Goal: Task Accomplishment & Management: Use online tool/utility

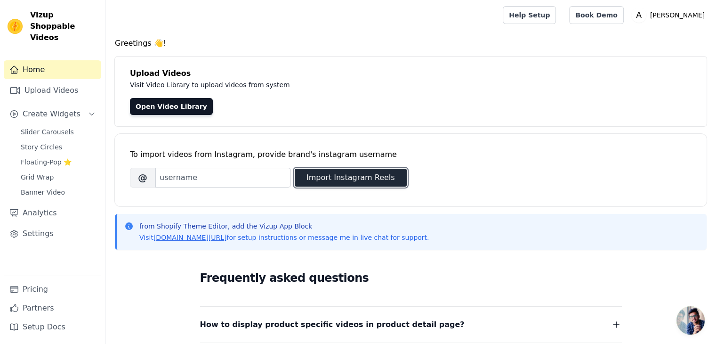
click at [318, 174] on button "Import Instagram Reels" at bounding box center [351, 177] width 112 height 18
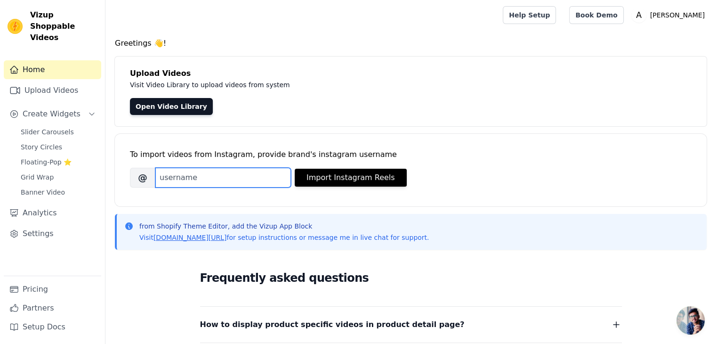
click at [247, 173] on input "Brand's Instagram Username" at bounding box center [223, 178] width 136 height 20
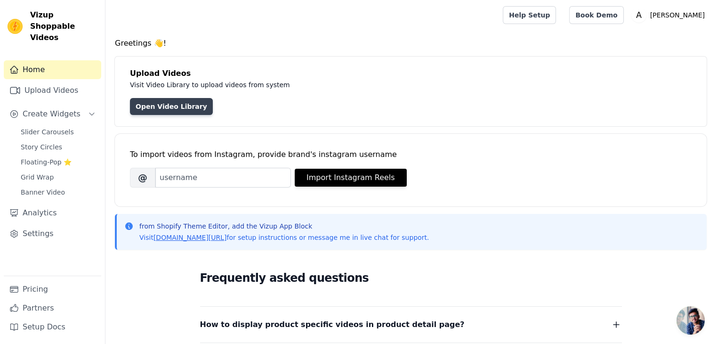
click at [182, 105] on link "Open Video Library" at bounding box center [171, 106] width 83 height 17
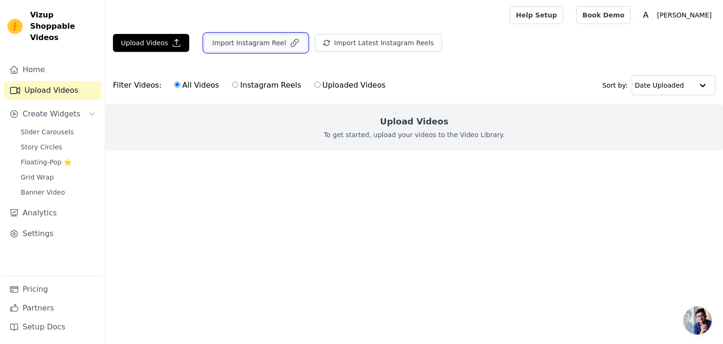
click at [276, 48] on button "Import Instagram Reel" at bounding box center [255, 43] width 103 height 18
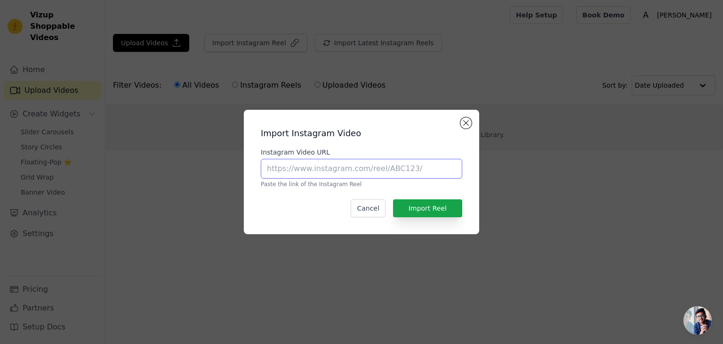
click at [354, 164] on input "Instagram Video URL" at bounding box center [361, 169] width 201 height 20
type input "akritigulatiofficial"
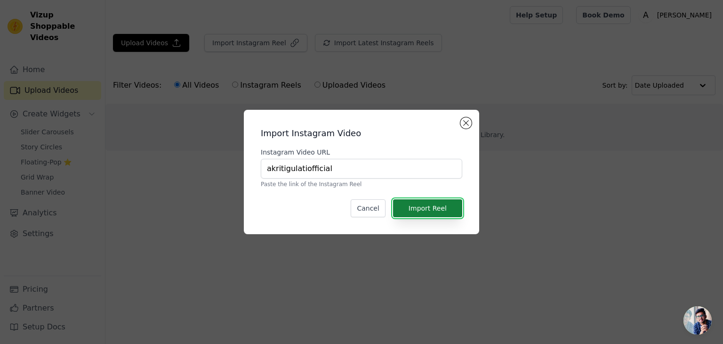
click at [425, 202] on button "Import Reel" at bounding box center [427, 208] width 69 height 18
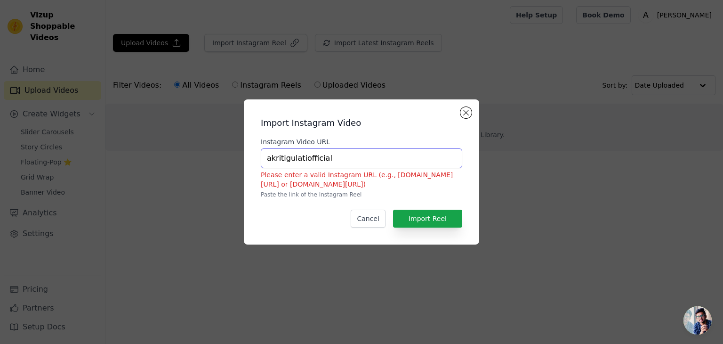
drag, startPoint x: 345, startPoint y: 156, endPoint x: 249, endPoint y: 169, distance: 97.4
click at [248, 169] on div "Import Instagram Video Instagram Video URL akritigulatiofficial Please enter a …" at bounding box center [361, 171] width 235 height 145
click at [410, 211] on button "Import Reel" at bounding box center [427, 218] width 69 height 18
click at [462, 117] on h2 "Import Instagram Video" at bounding box center [361, 122] width 201 height 13
click at [462, 107] on div "Import Instagram Video Instagram Video URL akritigulatiofficial Please enter a …" at bounding box center [361, 172] width 220 height 130
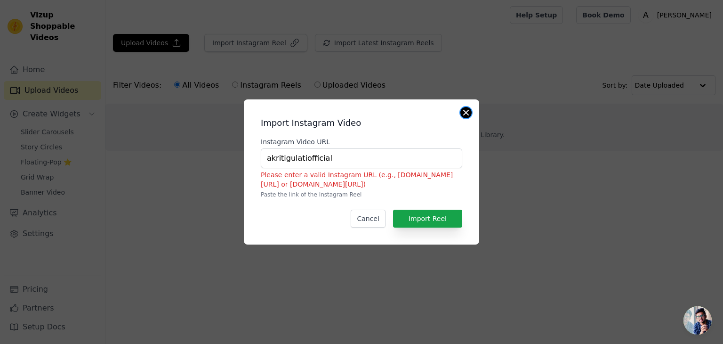
click at [463, 110] on button "Close modal" at bounding box center [465, 112] width 11 height 11
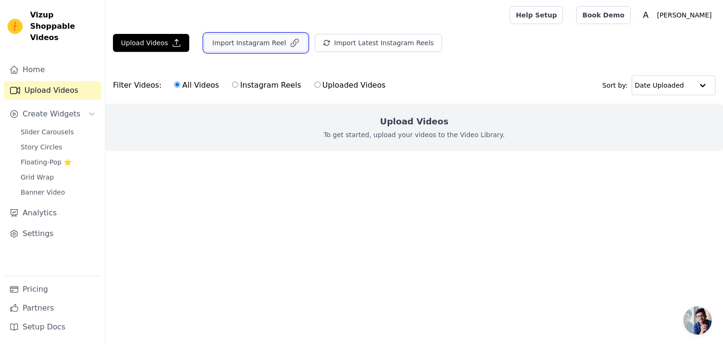
click at [269, 48] on button "Import Instagram Reel" at bounding box center [255, 43] width 103 height 18
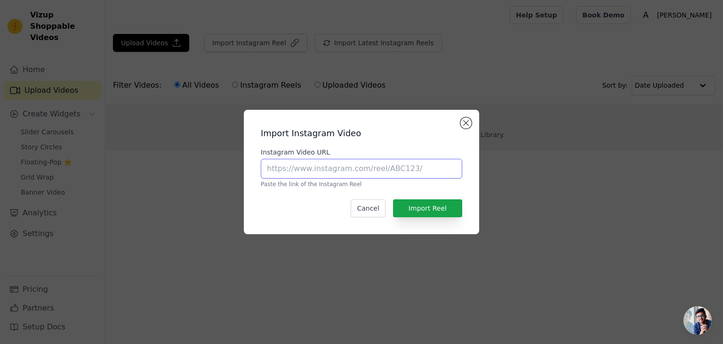
click at [342, 166] on input "Instagram Video URL" at bounding box center [361, 169] width 201 height 20
paste input "[URL][DOMAIN_NAME]"
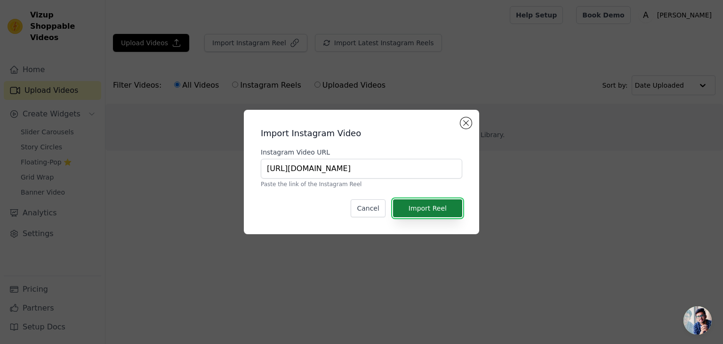
click at [419, 201] on button "Import Reel" at bounding box center [427, 208] width 69 height 18
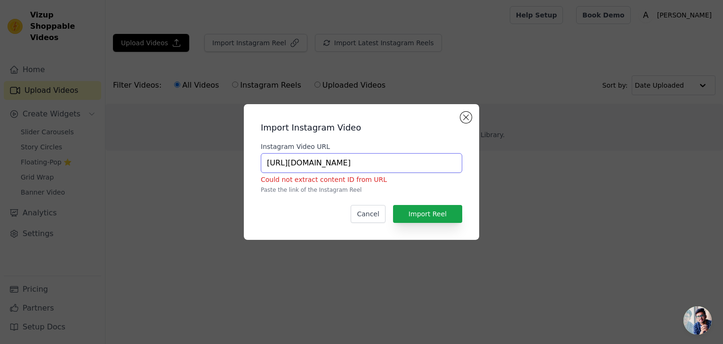
drag, startPoint x: 361, startPoint y: 165, endPoint x: 262, endPoint y: 174, distance: 100.2
click at [263, 174] on div "Instagram Video URL [URL][DOMAIN_NAME] Could not extract content ID from URL Pa…" at bounding box center [361, 168] width 201 height 52
type input "akritigulatiofficial"
click at [398, 207] on button "Import Reel" at bounding box center [427, 214] width 69 height 18
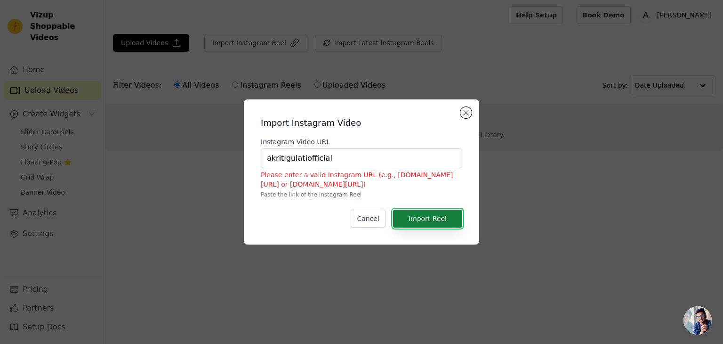
click at [400, 209] on button "Import Reel" at bounding box center [427, 218] width 69 height 18
click at [465, 115] on button "Close modal" at bounding box center [465, 112] width 11 height 11
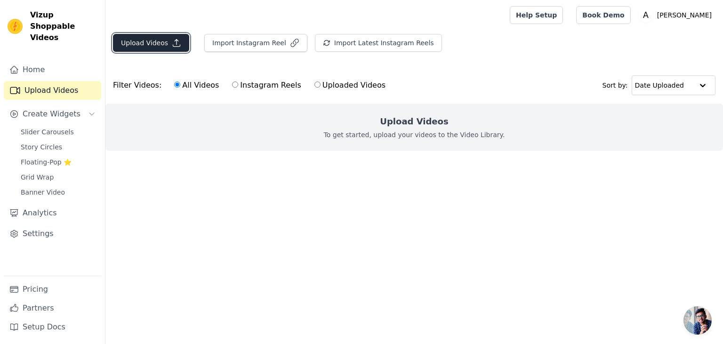
click at [183, 42] on button "Upload Videos" at bounding box center [151, 43] width 76 height 18
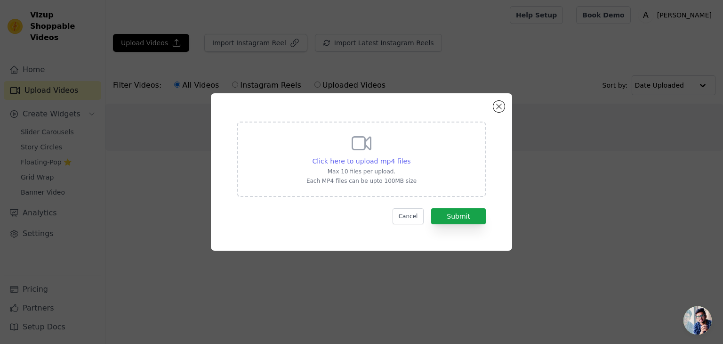
click at [333, 157] on span "Click here to upload mp4 files" at bounding box center [362, 161] width 98 height 8
click at [410, 156] on input "Click here to upload mp4 files Max 10 files per upload. Each MP4 files can be u…" at bounding box center [410, 156] width 0 height 0
click at [473, 52] on div "Click here to upload mp4 files Max 10 files per upload. Each MP4 files can be u…" at bounding box center [361, 172] width 723 height 344
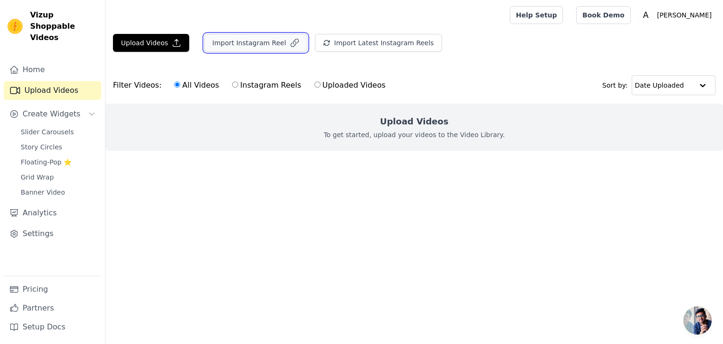
click at [272, 43] on button "Import Instagram Reel" at bounding box center [255, 43] width 103 height 18
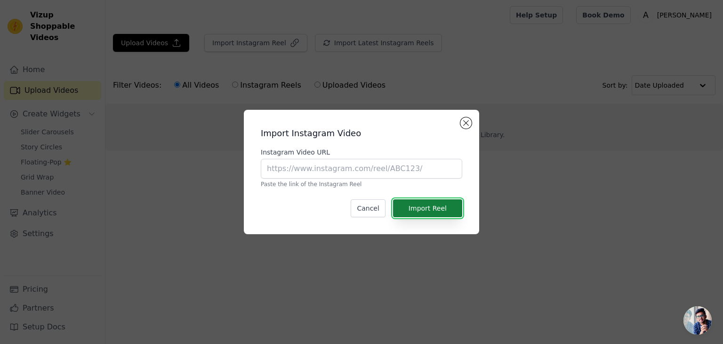
click at [420, 202] on button "Import Reel" at bounding box center [427, 208] width 69 height 18
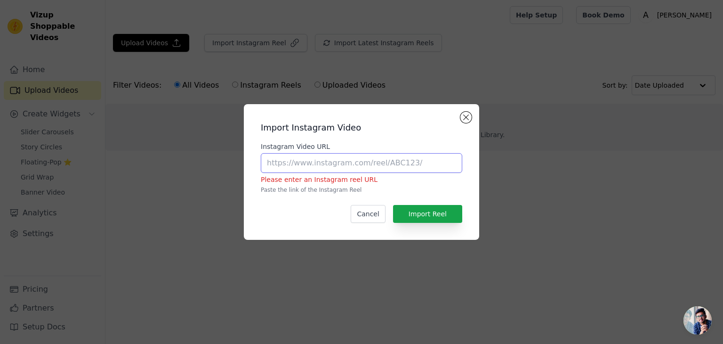
click at [412, 169] on input "Instagram Video URL" at bounding box center [361, 163] width 201 height 20
drag, startPoint x: 412, startPoint y: 168, endPoint x: 380, endPoint y: 162, distance: 32.6
click at [380, 162] on input "Instagram Video URL" at bounding box center [361, 163] width 201 height 20
paste input "[URL][DOMAIN_NAME]"
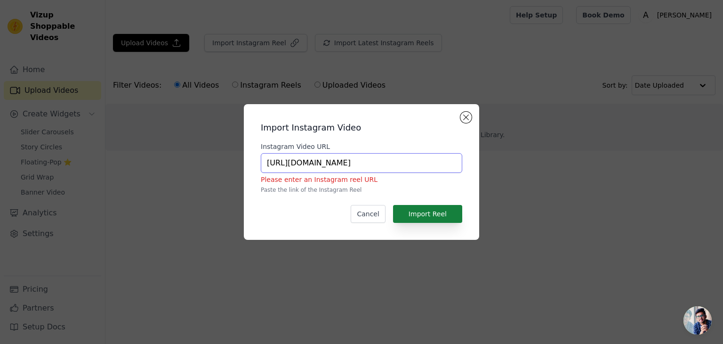
type input "[URL][DOMAIN_NAME]"
click at [421, 207] on button "Import Reel" at bounding box center [427, 214] width 69 height 18
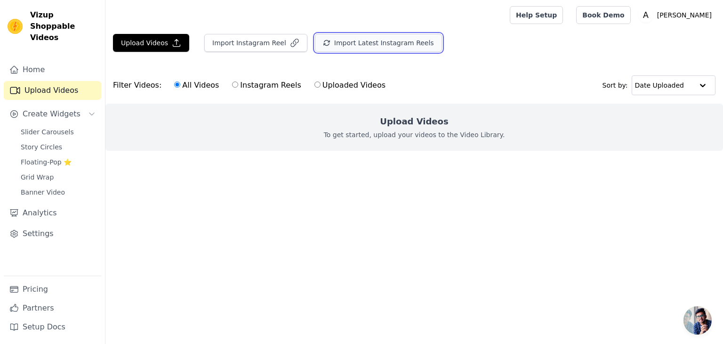
click at [325, 47] on button "Import Latest Instagram Reels" at bounding box center [378, 43] width 127 height 18
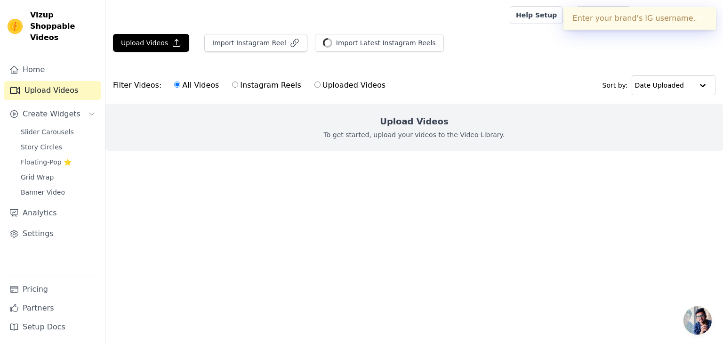
click at [268, 84] on label "Instagram Reels" at bounding box center [267, 85] width 70 height 12
click at [238, 84] on input "Instagram Reels" at bounding box center [235, 84] width 6 height 6
radio input "true"
click at [591, 21] on div "Enter your brand's IG username. ✖" at bounding box center [639, 18] width 152 height 23
click at [697, 20] on button "✖" at bounding box center [701, 18] width 11 height 11
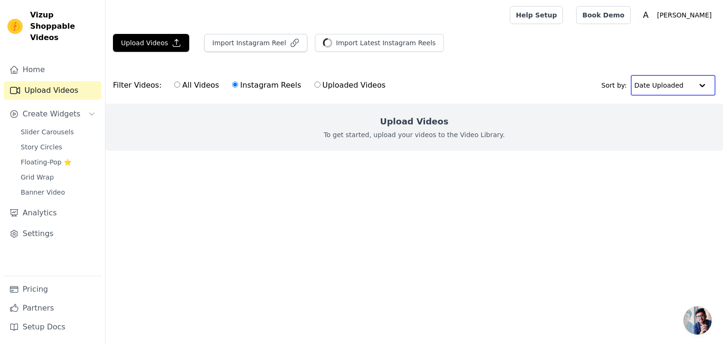
click at [678, 76] on input "text" at bounding box center [663, 85] width 58 height 19
click at [679, 80] on input "text" at bounding box center [663, 85] width 58 height 19
click at [269, 37] on button "Import Instagram Reel" at bounding box center [255, 43] width 103 height 18
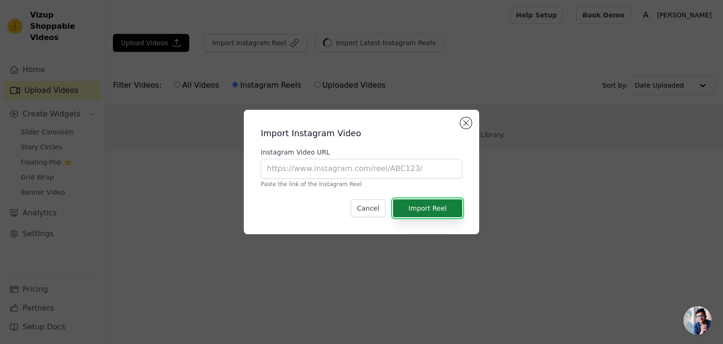
click at [412, 205] on button "Import Reel" at bounding box center [427, 208] width 69 height 18
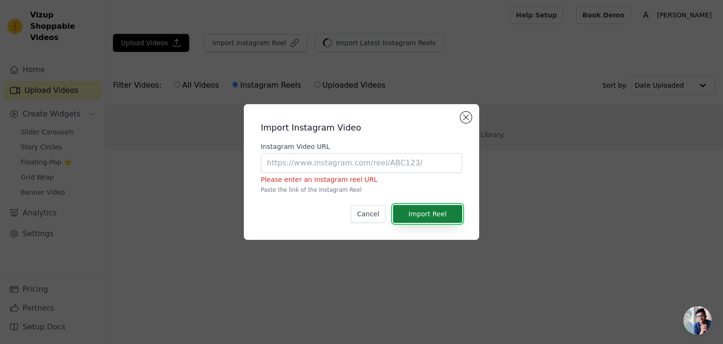
click at [412, 205] on button "Import Reel" at bounding box center [427, 214] width 69 height 18
click at [211, 76] on div "Import Instagram Video Instagram Video URL Please enter an Instagram reel URL P…" at bounding box center [361, 172] width 723 height 344
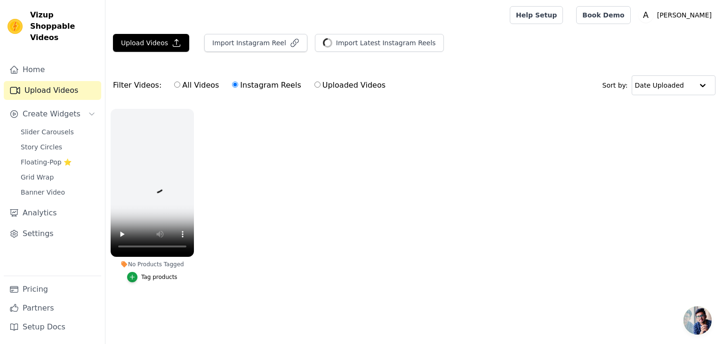
click at [83, 112] on button "Create Widgets" at bounding box center [52, 113] width 97 height 19
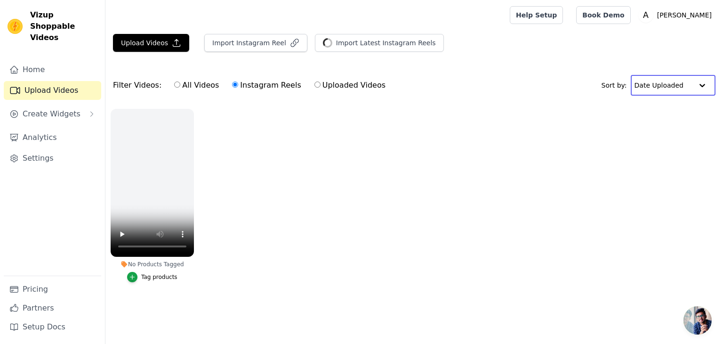
click at [675, 87] on input "text" at bounding box center [663, 85] width 58 height 19
click at [71, 108] on span "Create Widgets" at bounding box center [52, 113] width 58 height 11
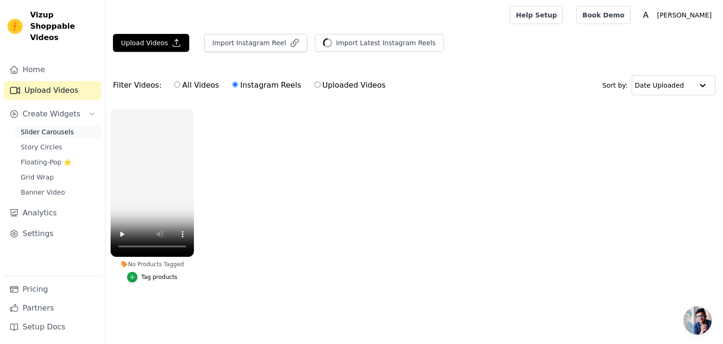
click at [66, 127] on span "Slider Carousels" at bounding box center [47, 131] width 53 height 9
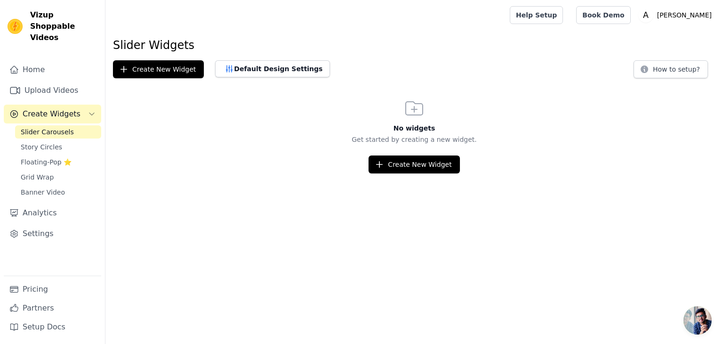
click at [66, 108] on span "Create Widgets" at bounding box center [52, 113] width 58 height 11
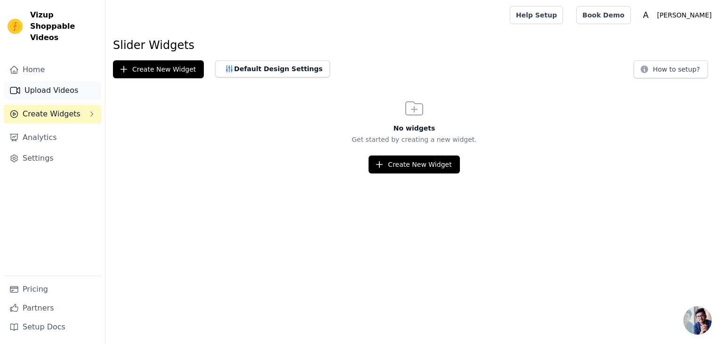
click at [70, 82] on link "Upload Videos" at bounding box center [52, 90] width 97 height 19
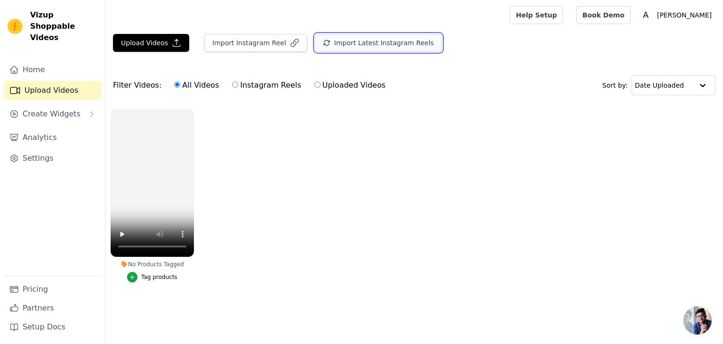
click at [360, 35] on button "Import Latest Instagram Reels" at bounding box center [378, 43] width 127 height 18
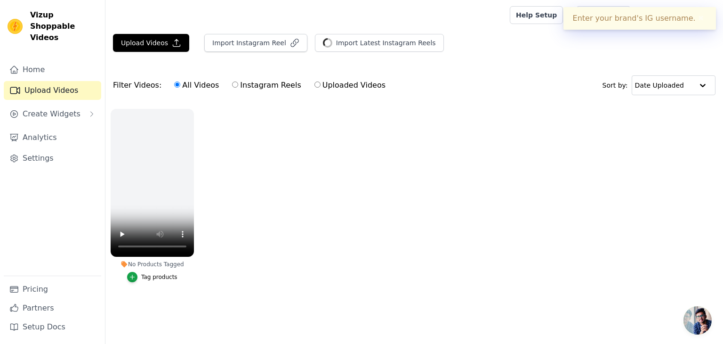
click at [606, 22] on div "Enter your brand's IG username. ✖" at bounding box center [639, 18] width 152 height 23
click at [87, 63] on link "Home" at bounding box center [52, 69] width 97 height 19
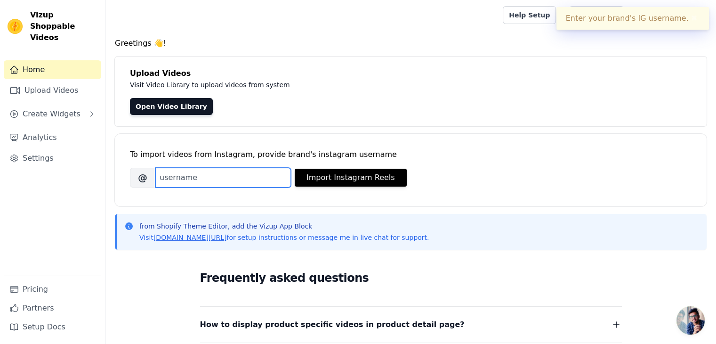
click at [210, 182] on input "Brand's Instagram Username" at bounding box center [223, 178] width 136 height 20
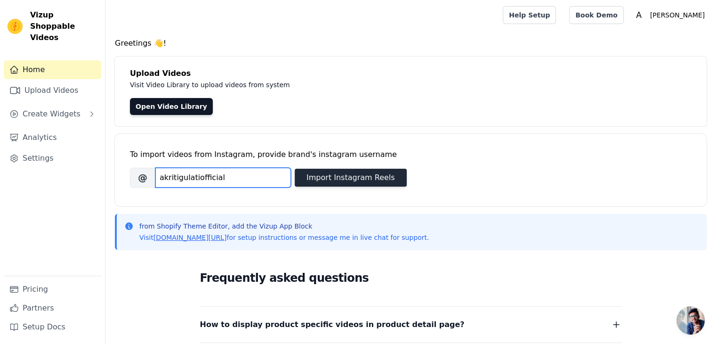
type input "akritigulatiofficial"
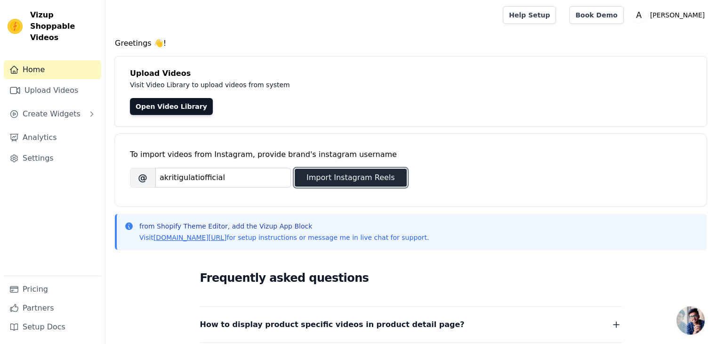
click at [350, 171] on button "Import Instagram Reels" at bounding box center [351, 177] width 112 height 18
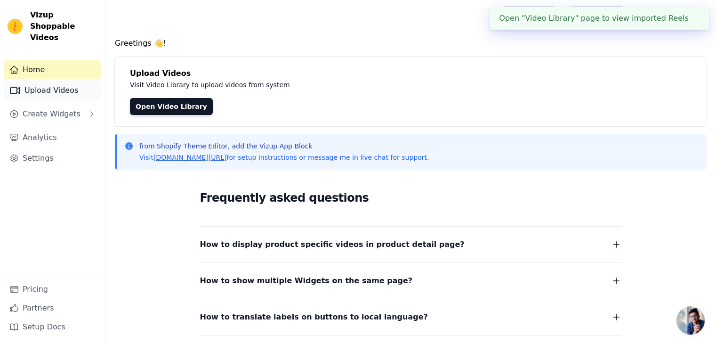
click at [80, 81] on link "Upload Videos" at bounding box center [52, 90] width 97 height 19
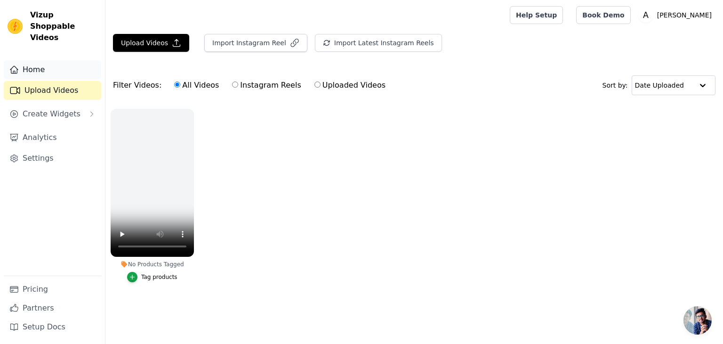
click at [70, 64] on link "Home" at bounding box center [52, 69] width 97 height 19
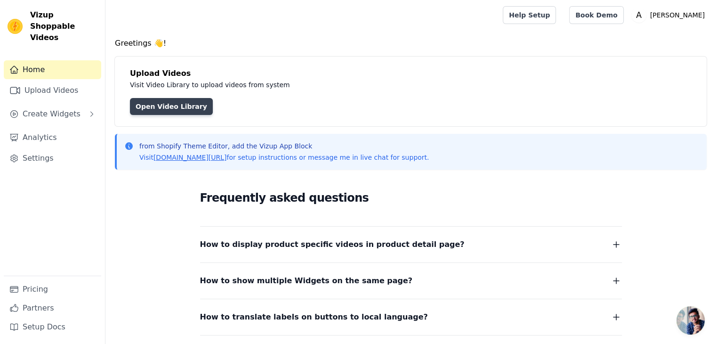
click at [131, 103] on link "Open Video Library" at bounding box center [171, 106] width 83 height 17
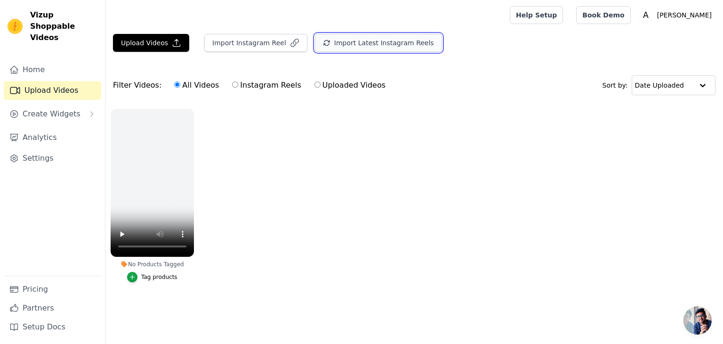
click at [342, 43] on button "Import Latest Instagram Reels" at bounding box center [378, 43] width 127 height 18
